Goal: Download file/media

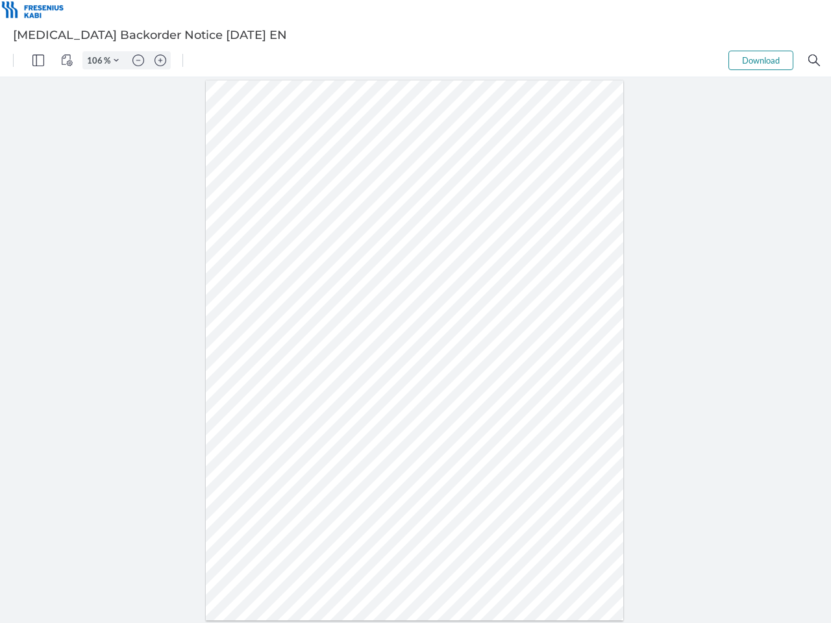
click at [38, 60] on img "Panel" at bounding box center [38, 61] width 12 height 12
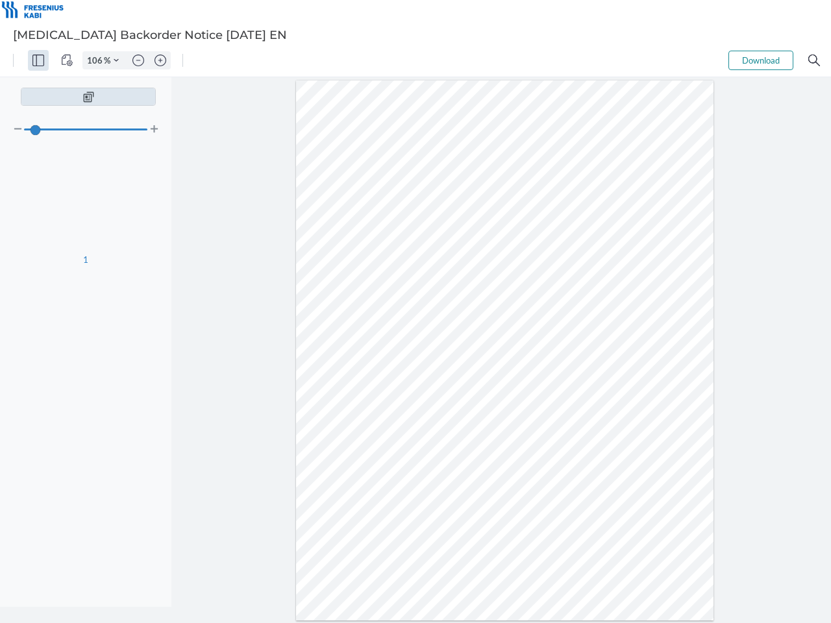
click at [67, 60] on img "View Controls" at bounding box center [67, 61] width 12 height 12
click at [97, 60] on input "106" at bounding box center [93, 61] width 21 height 12
click at [116, 60] on img "Zoom Controls" at bounding box center [116, 60] width 5 height 5
click at [138, 60] on img "Zoom out" at bounding box center [138, 61] width 12 height 12
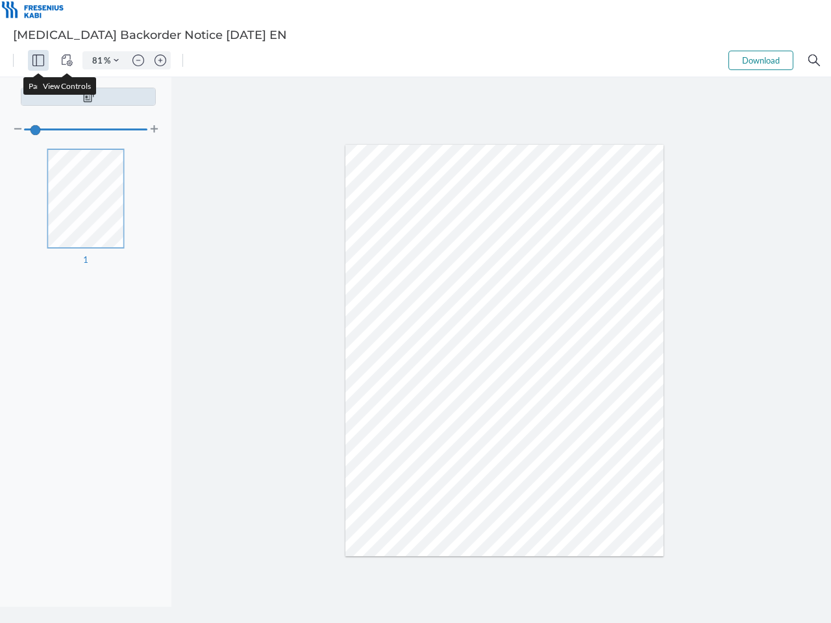
click at [160, 60] on img "Zoom in" at bounding box center [160, 61] width 12 height 12
type input "106"
click at [761, 60] on button "Download" at bounding box center [760, 60] width 65 height 19
click at [814, 60] on img "Search" at bounding box center [814, 61] width 12 height 12
